Goal: Browse casually

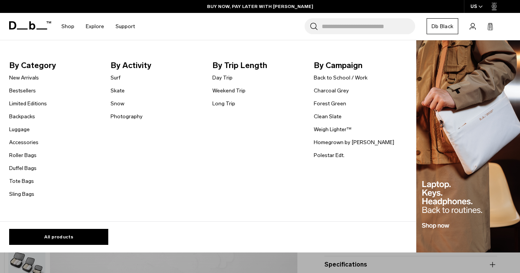
scroll to position [25, 0]
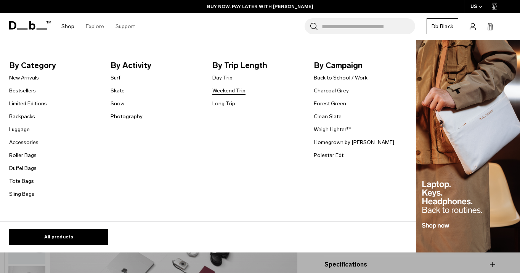
click at [236, 93] on link "Weekend Trip" at bounding box center [228, 91] width 33 height 8
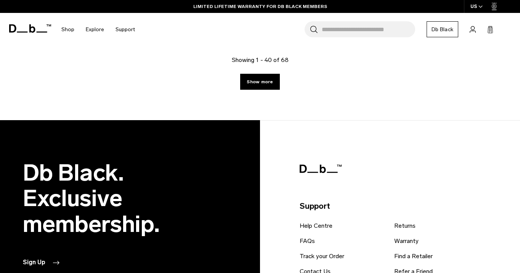
scroll to position [2087, 0]
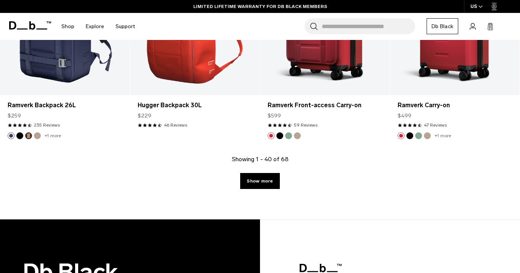
click at [252, 180] on link "Show more" at bounding box center [259, 181] width 39 height 16
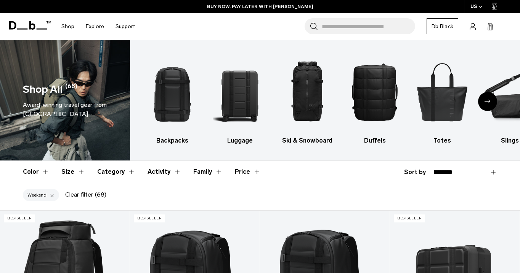
click at [489, 97] on div "Next slide" at bounding box center [487, 101] width 19 height 19
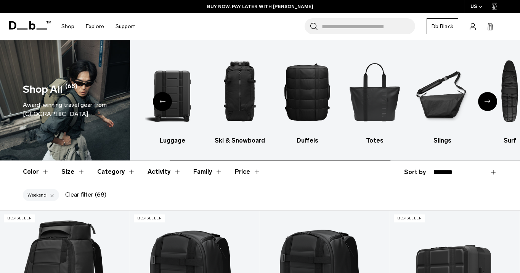
click at [489, 97] on div "Next slide" at bounding box center [487, 101] width 19 height 19
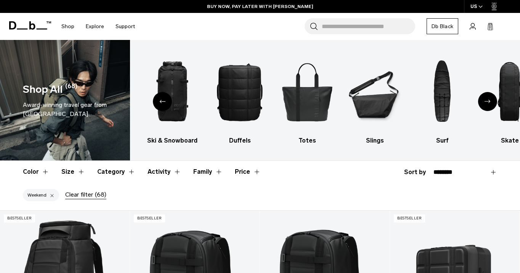
click at [483, 103] on div "Next slide" at bounding box center [487, 101] width 19 height 19
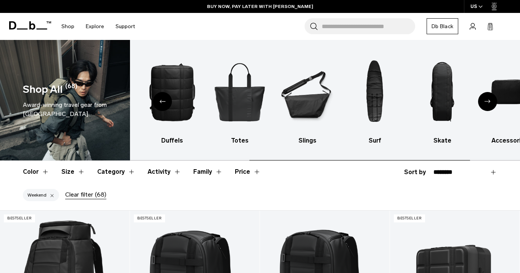
click at [483, 104] on div "Next slide" at bounding box center [487, 101] width 19 height 19
